Goal: Navigation & Orientation: Go to known website

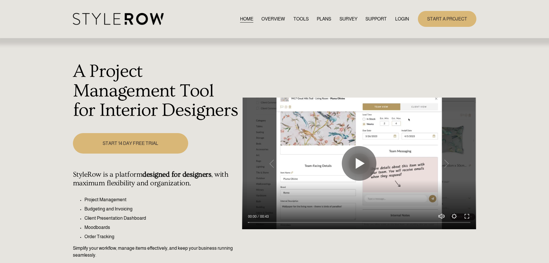
click at [399, 19] on link "LOGIN" at bounding box center [402, 19] width 14 height 8
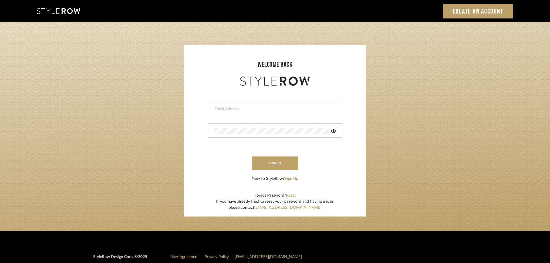
click at [220, 106] on div at bounding box center [275, 109] width 134 height 14
click at [220, 107] on input "email" at bounding box center [270, 109] width 113 height 6
type input "[DOMAIN_NAME][EMAIL_ADDRESS][DOMAIN_NAME]"
click at [265, 161] on button "sign in" at bounding box center [275, 163] width 46 height 14
